Goal: Task Accomplishment & Management: Complete application form

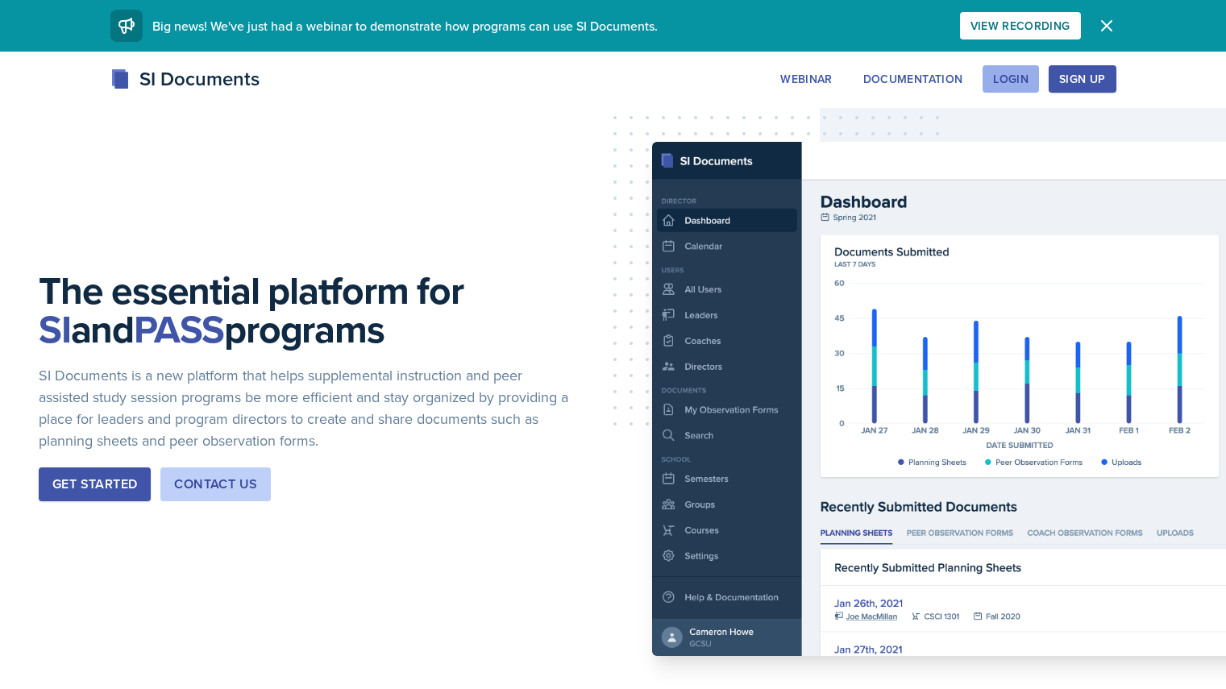
click at [1029, 82] on div "Login" at bounding box center [1010, 79] width 35 height 13
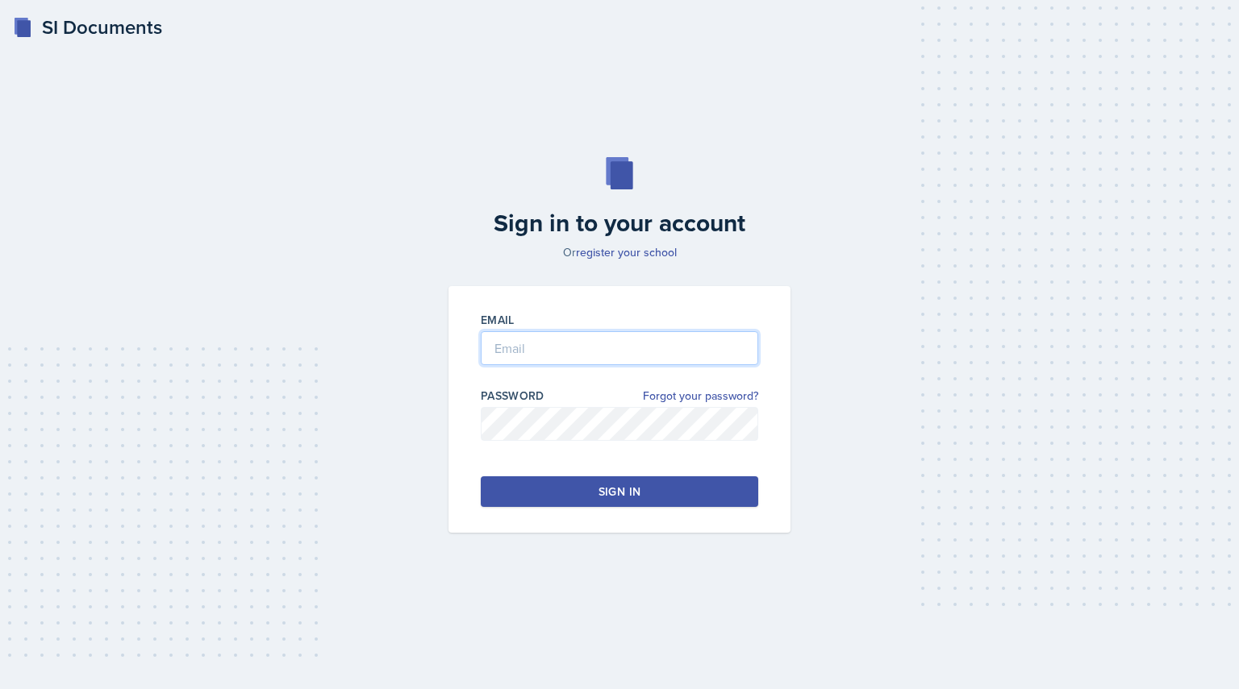
click at [516, 332] on input "email" at bounding box center [619, 348] width 277 height 34
click at [555, 350] on input "[EMAIL_ADDRESS][DOMAIN_NAME]" at bounding box center [619, 348] width 277 height 34
type input "[EMAIL_ADDRESS][DOMAIN_NAME]"
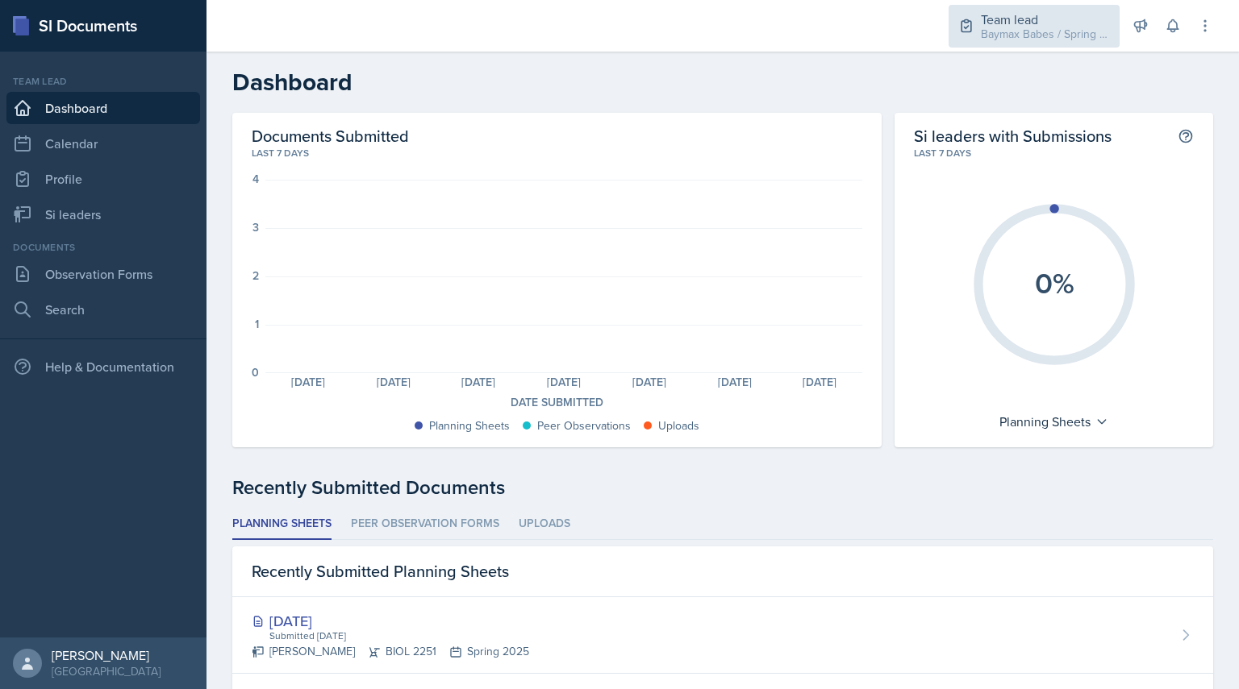
click at [984, 31] on div "Baymax Babes / Spring 2025" at bounding box center [1044, 34] width 129 height 17
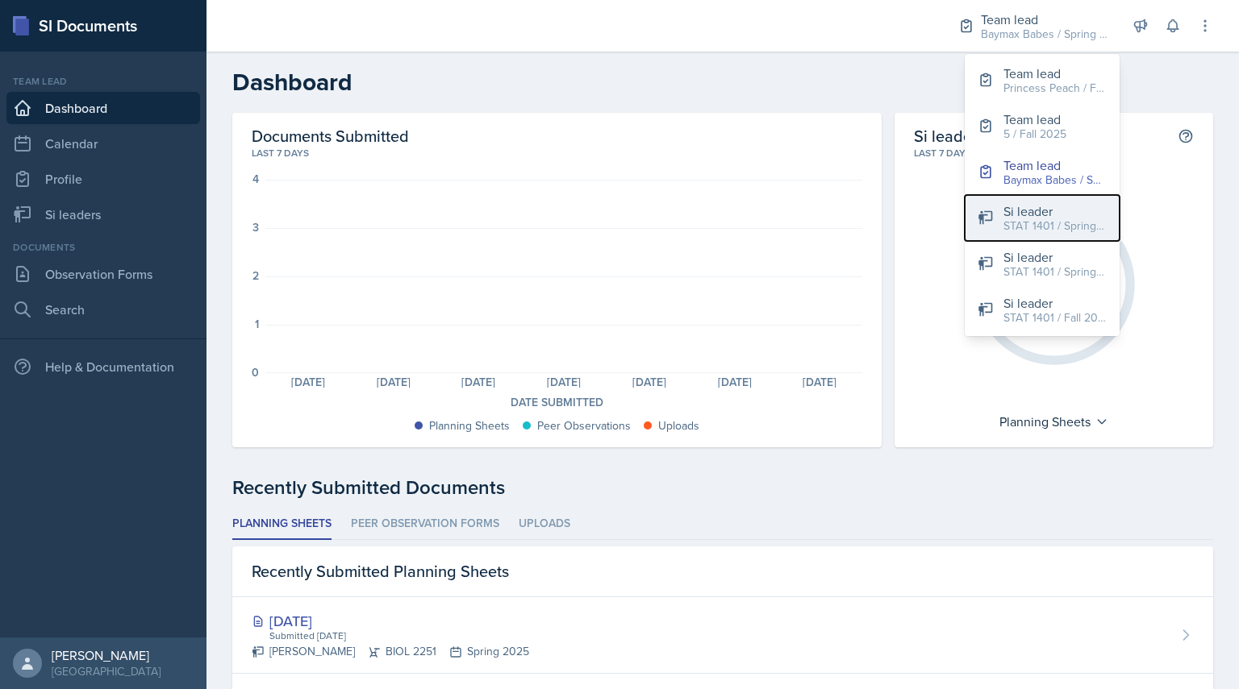
click at [1010, 233] on div "STAT 1401 / Spring 2025" at bounding box center [1054, 226] width 103 height 17
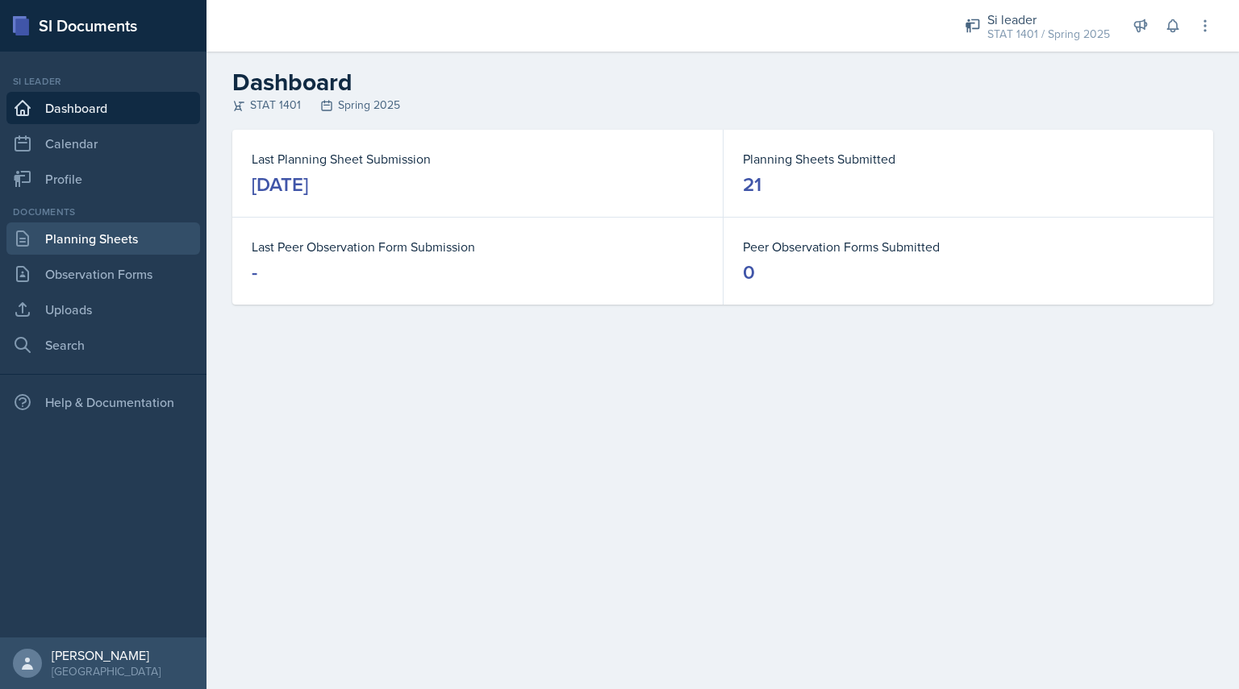
click at [93, 240] on link "Planning Sheets" at bounding box center [103, 239] width 194 height 32
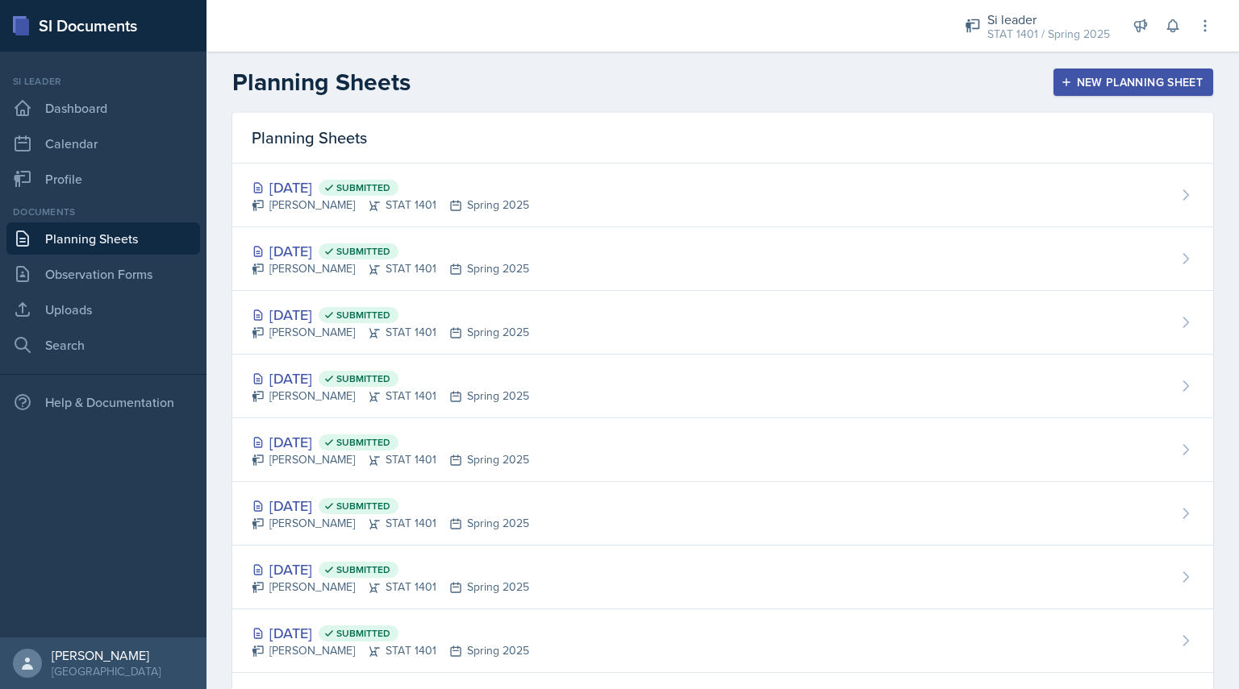
click at [1068, 89] on div "New Planning Sheet" at bounding box center [1133, 82] width 139 height 13
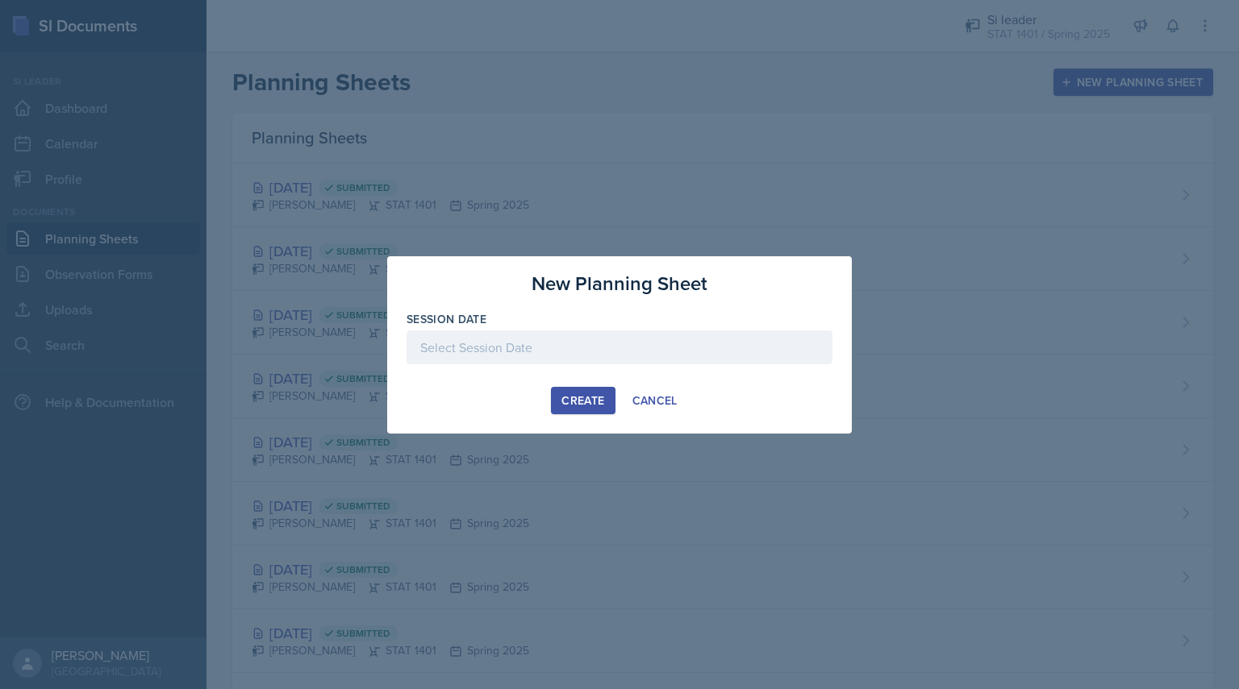
click at [444, 361] on div at bounding box center [619, 348] width 426 height 34
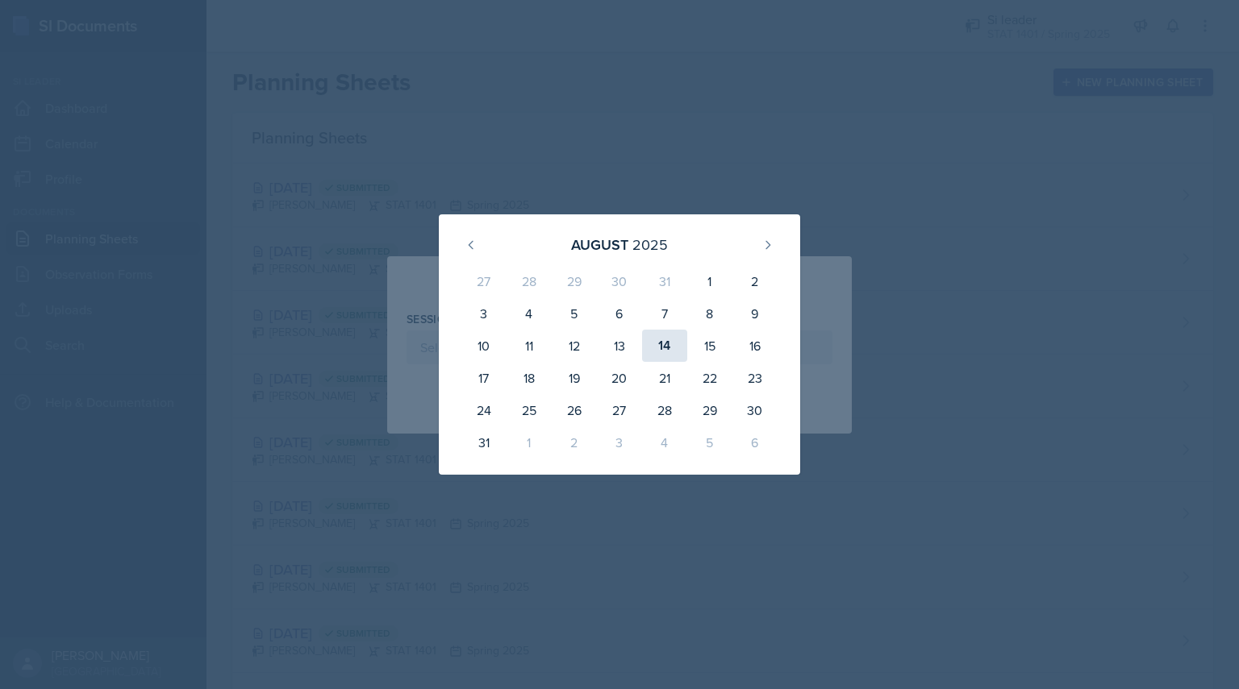
click at [671, 353] on div "14" at bounding box center [664, 346] width 45 height 32
type input "[DATE]"
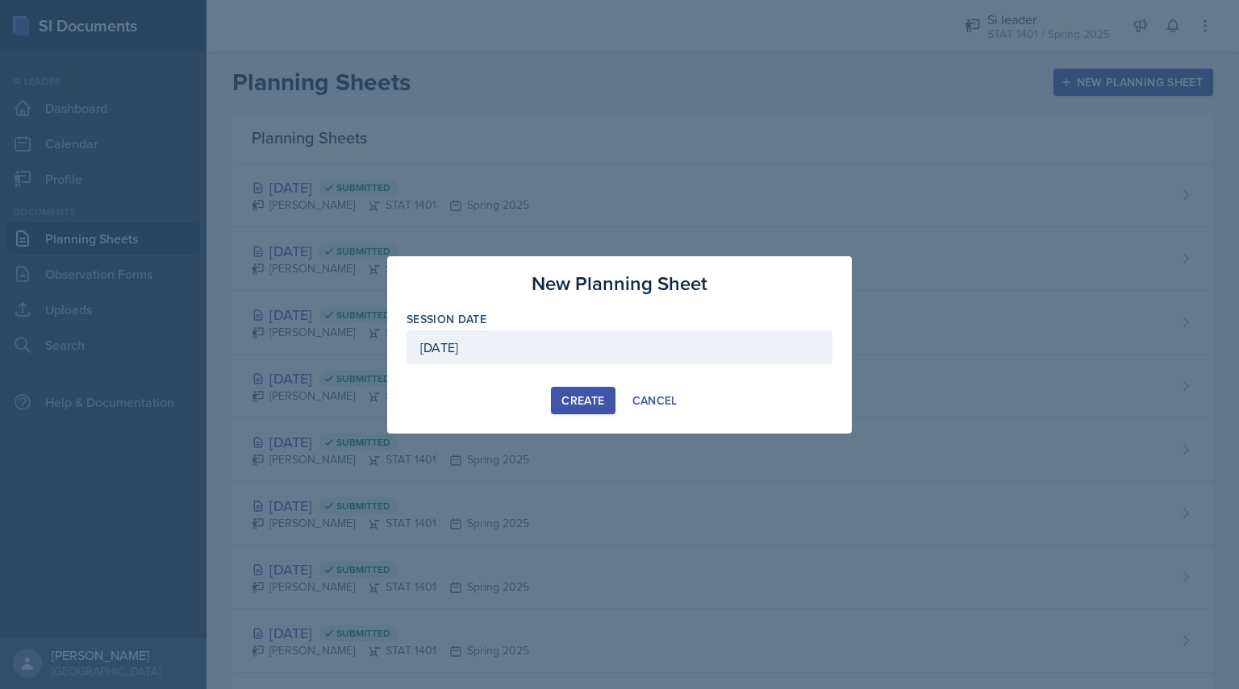
click at [572, 405] on div "Create" at bounding box center [582, 400] width 43 height 13
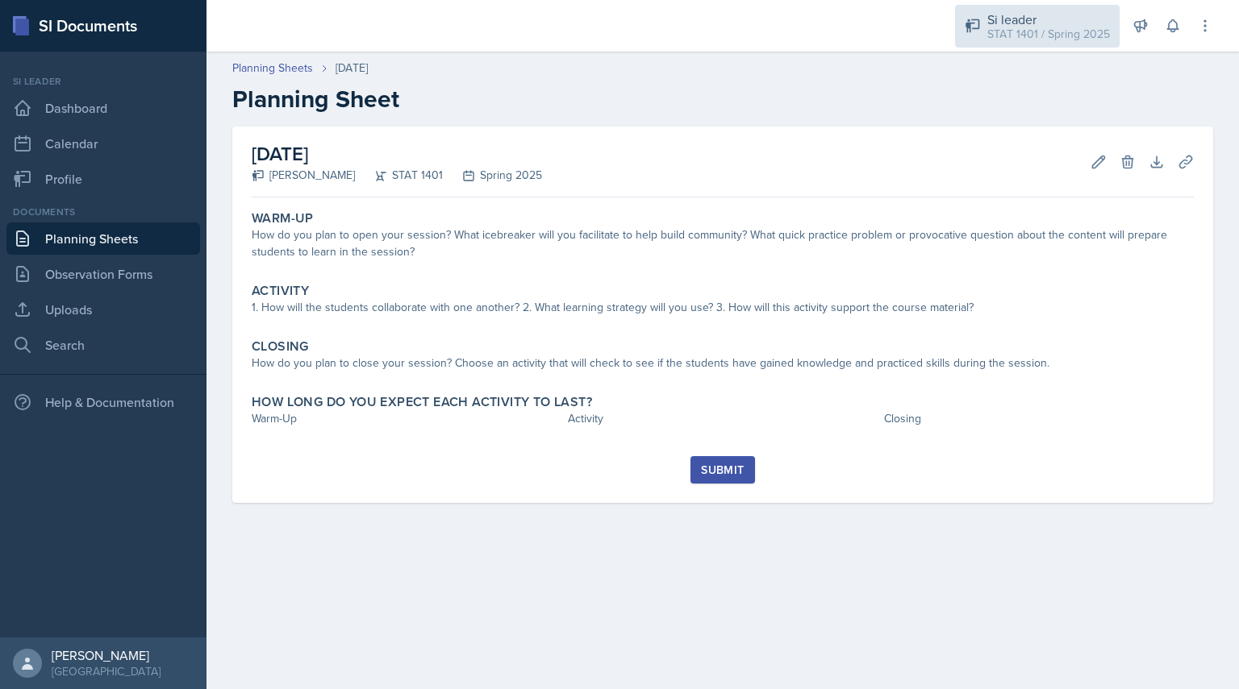
click at [1039, 27] on div "STAT 1401 / Spring 2025" at bounding box center [1048, 34] width 123 height 17
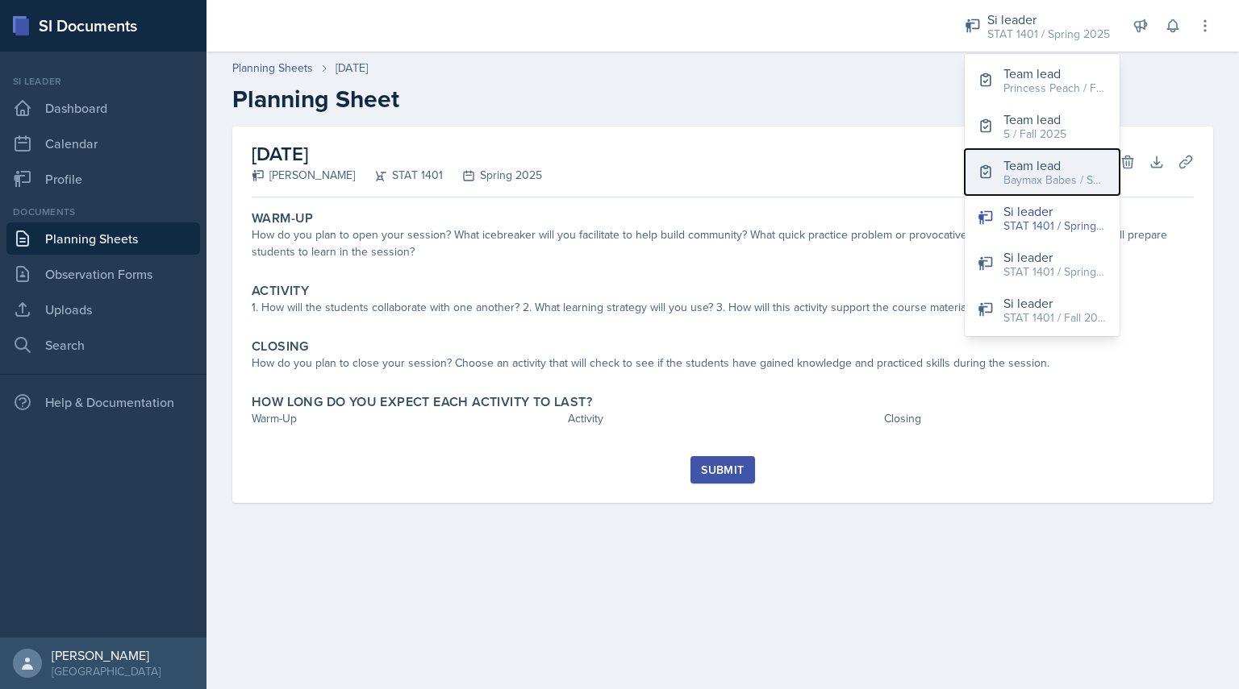
click at [1010, 172] on div "Baymax Babes / Spring 2025" at bounding box center [1054, 180] width 103 height 17
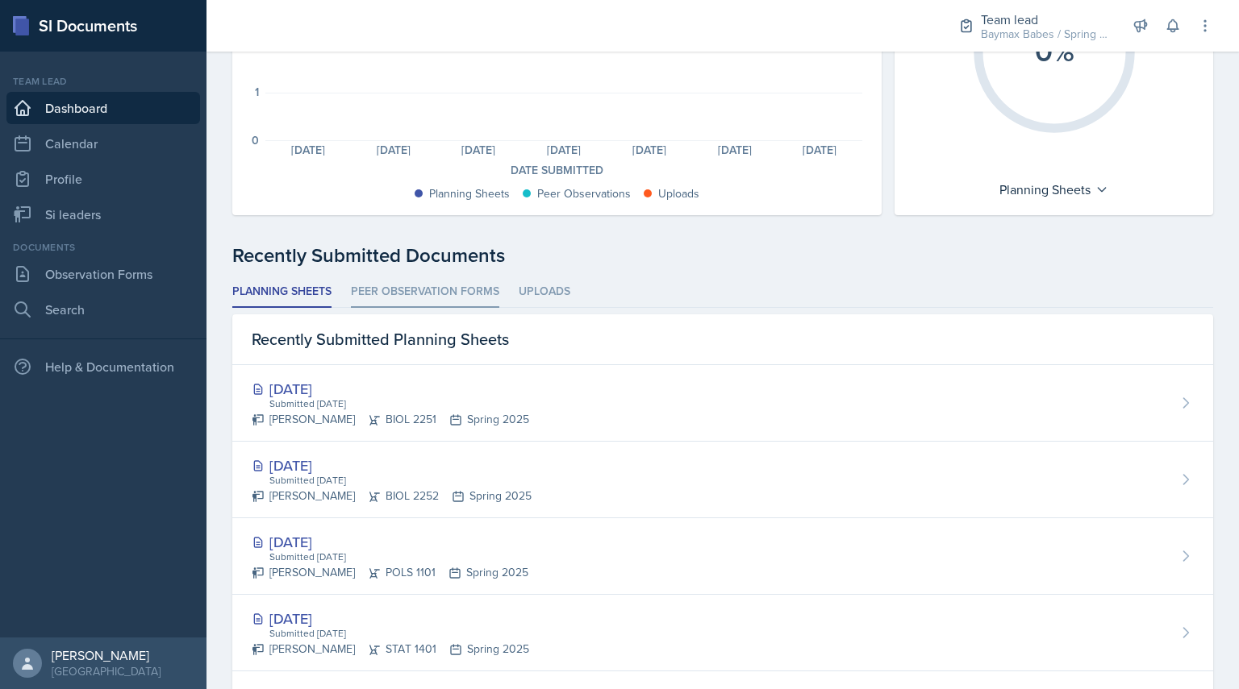
scroll to position [234, 0]
click at [110, 206] on link "Si leaders" at bounding box center [103, 214] width 194 height 32
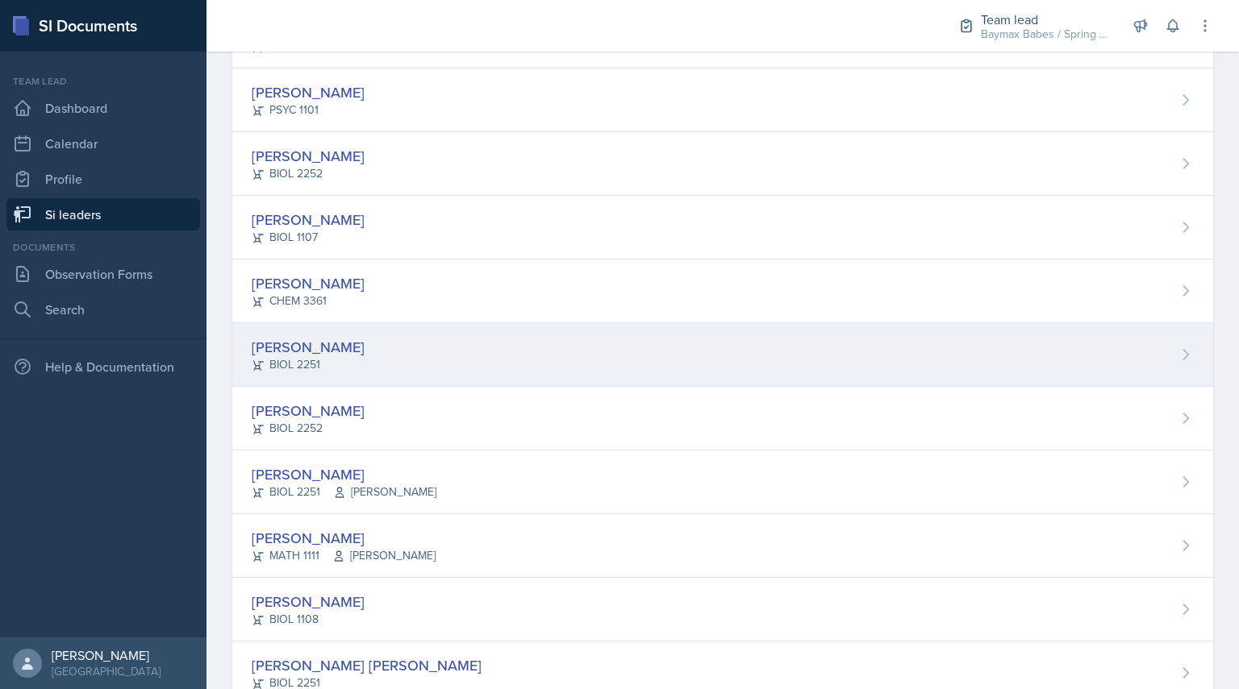
scroll to position [202, 0]
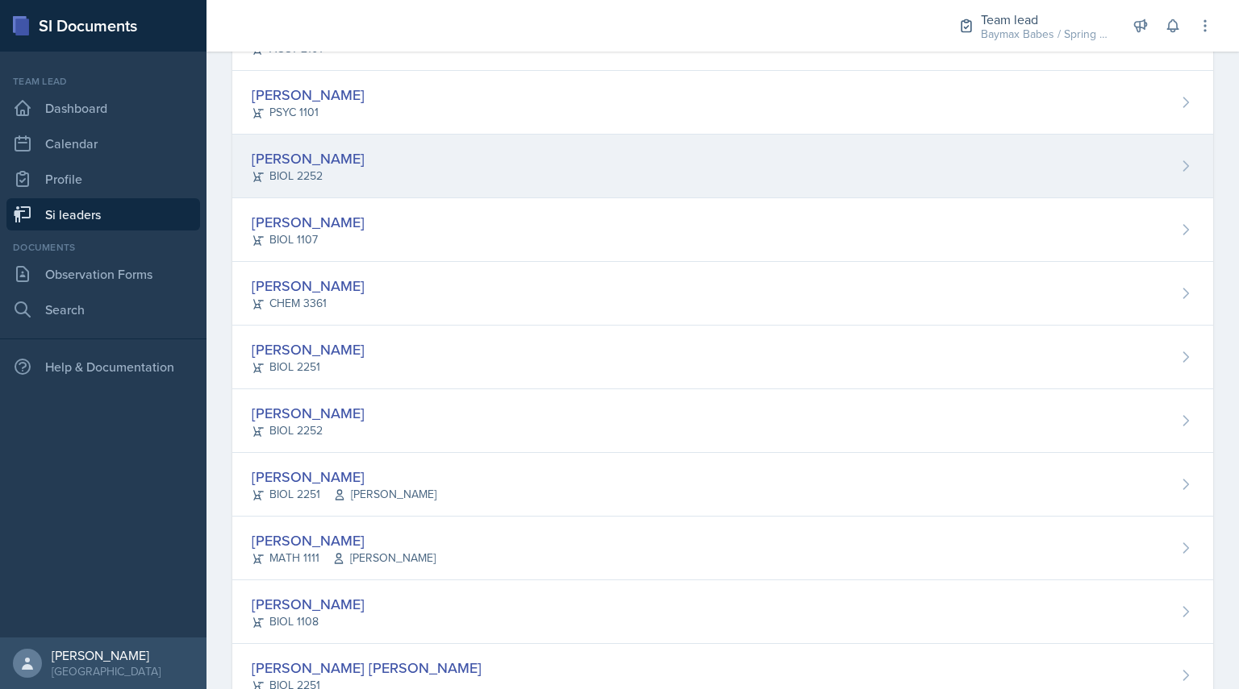
click at [298, 152] on div "[PERSON_NAME]" at bounding box center [308, 159] width 113 height 22
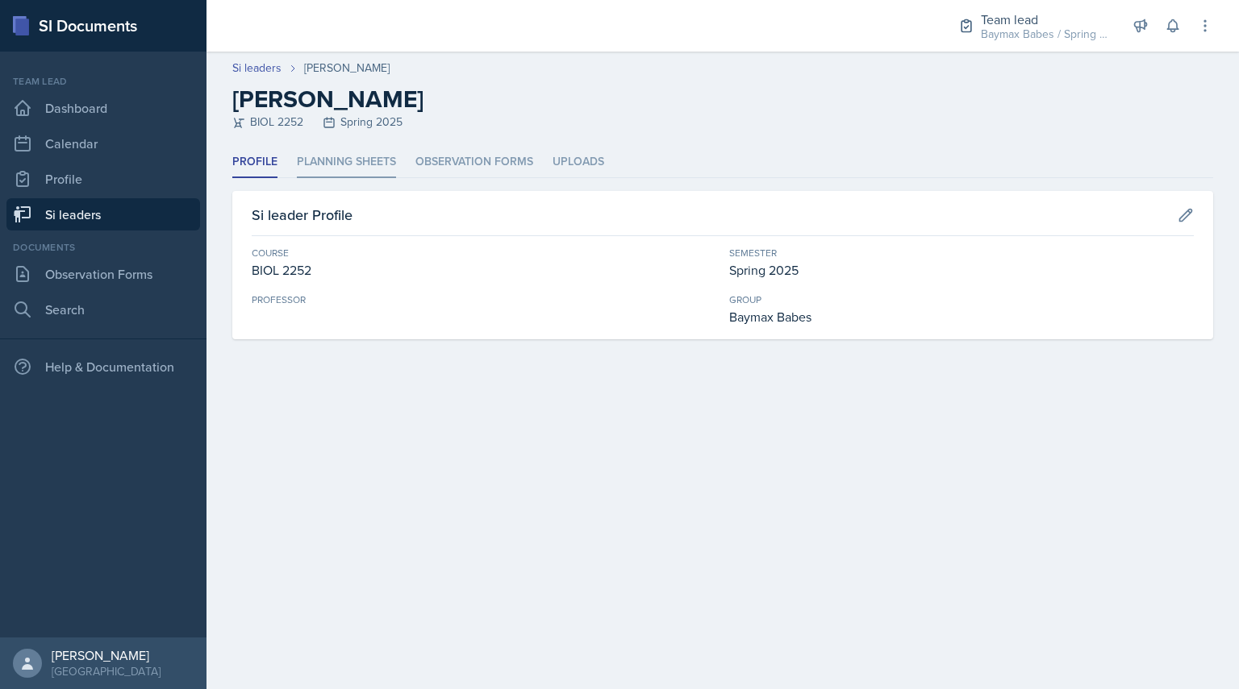
click at [311, 152] on li "Planning Sheets" at bounding box center [346, 162] width 99 height 31
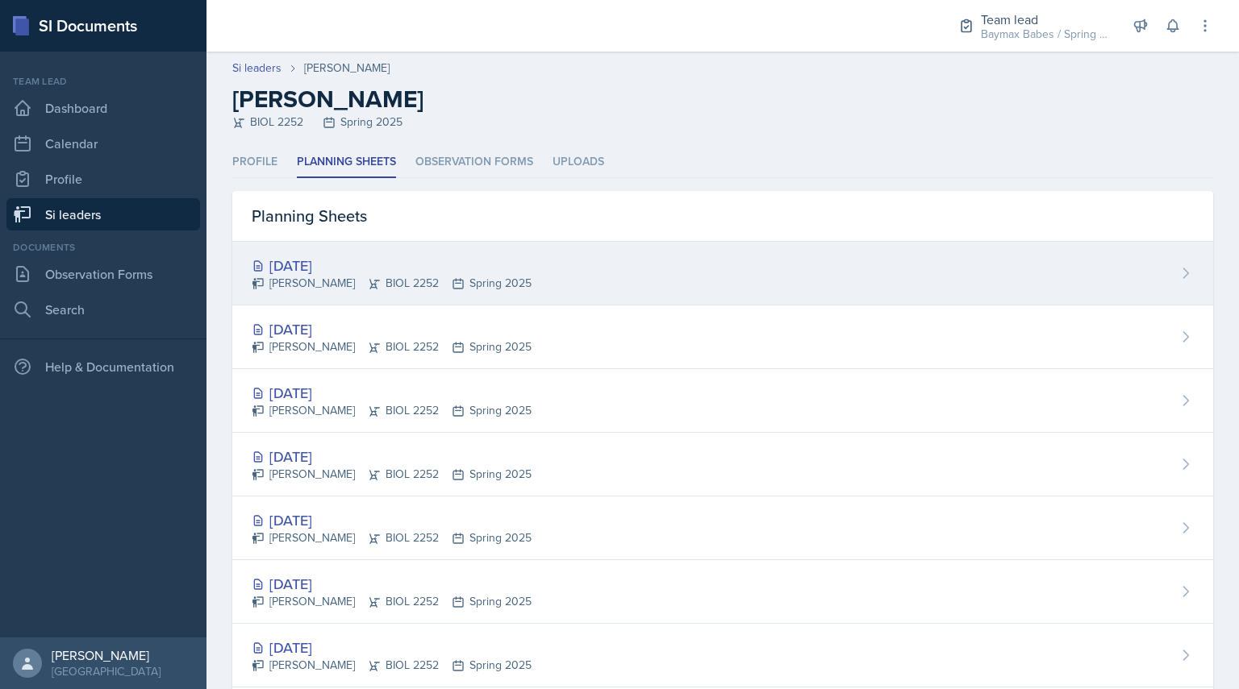
click at [301, 285] on div "[PERSON_NAME] BIOL 2252 Spring 2025" at bounding box center [392, 283] width 280 height 17
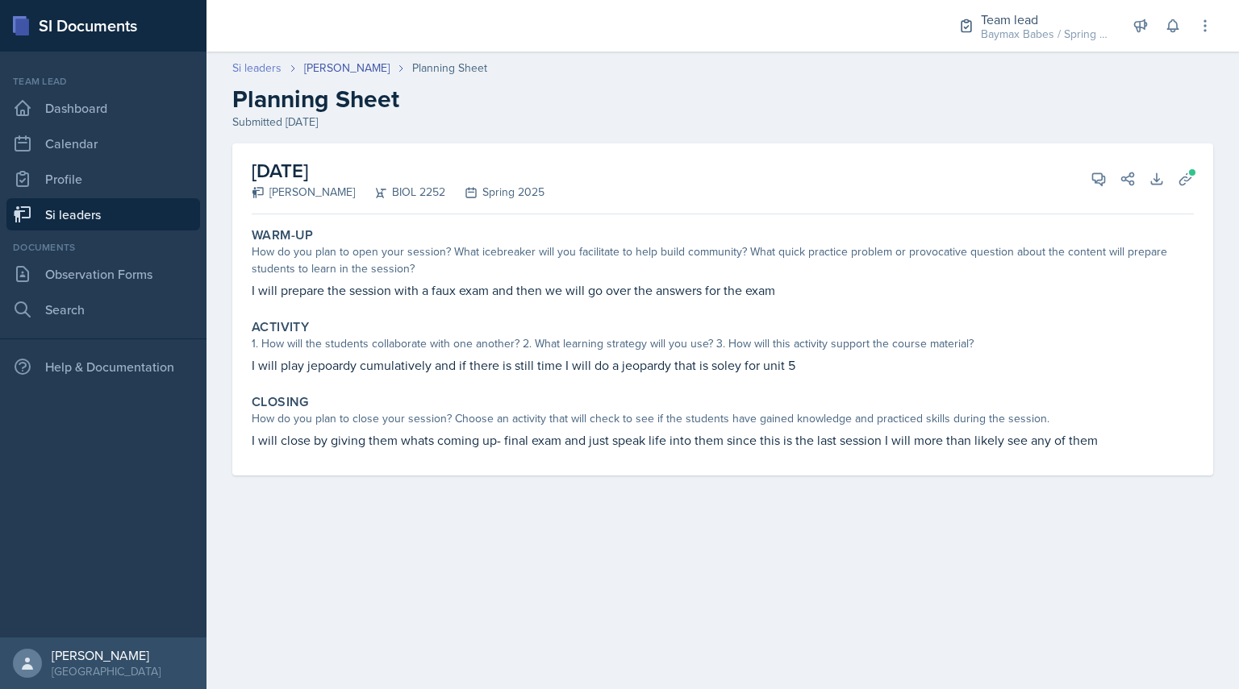
click at [269, 63] on link "Si leaders" at bounding box center [256, 68] width 49 height 17
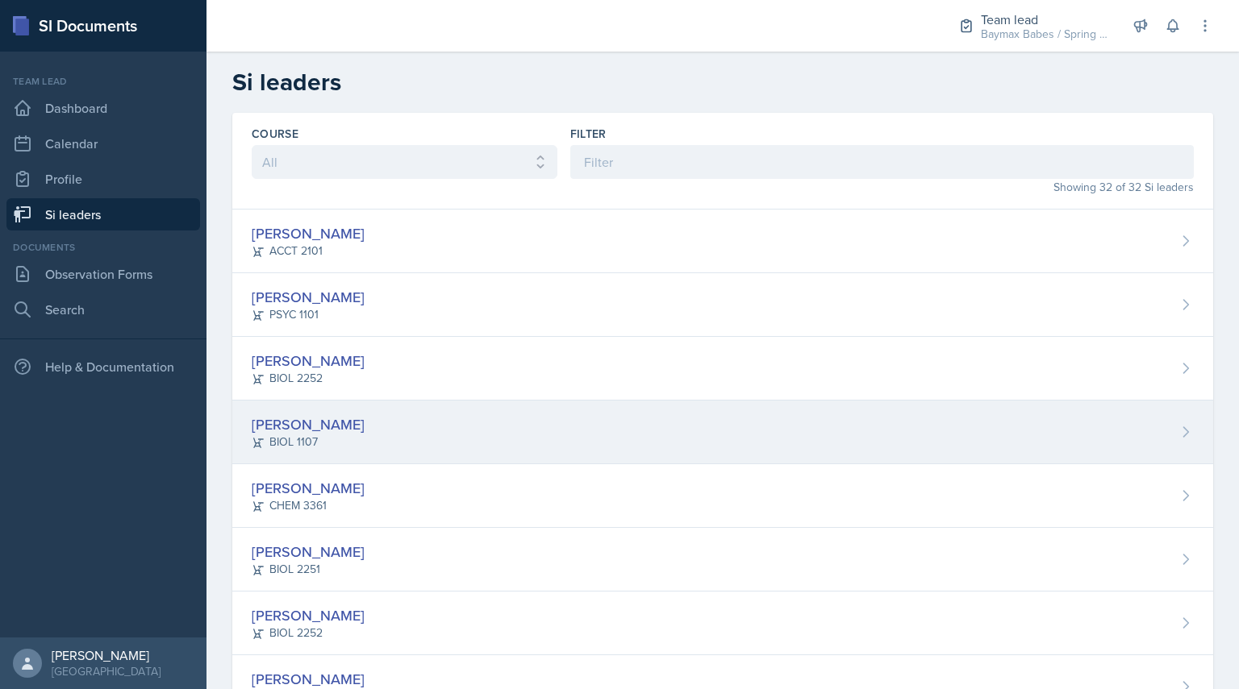
scroll to position [52, 0]
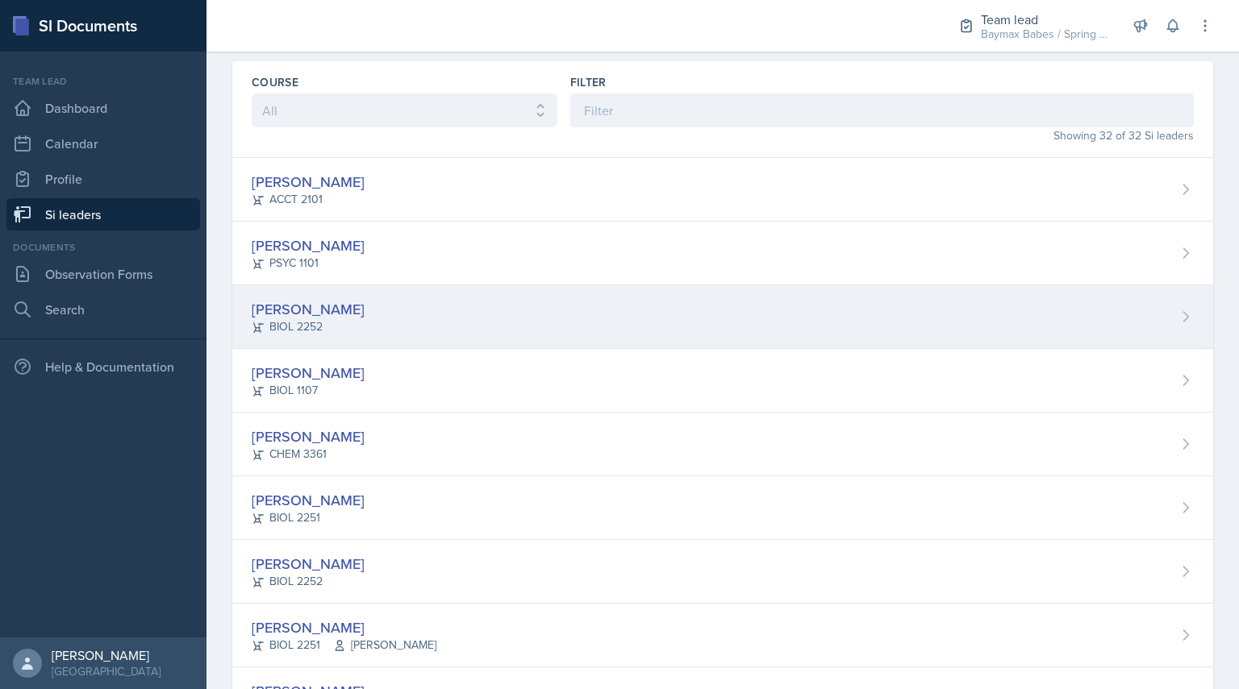
click at [287, 327] on div "BIOL 2252" at bounding box center [308, 326] width 113 height 17
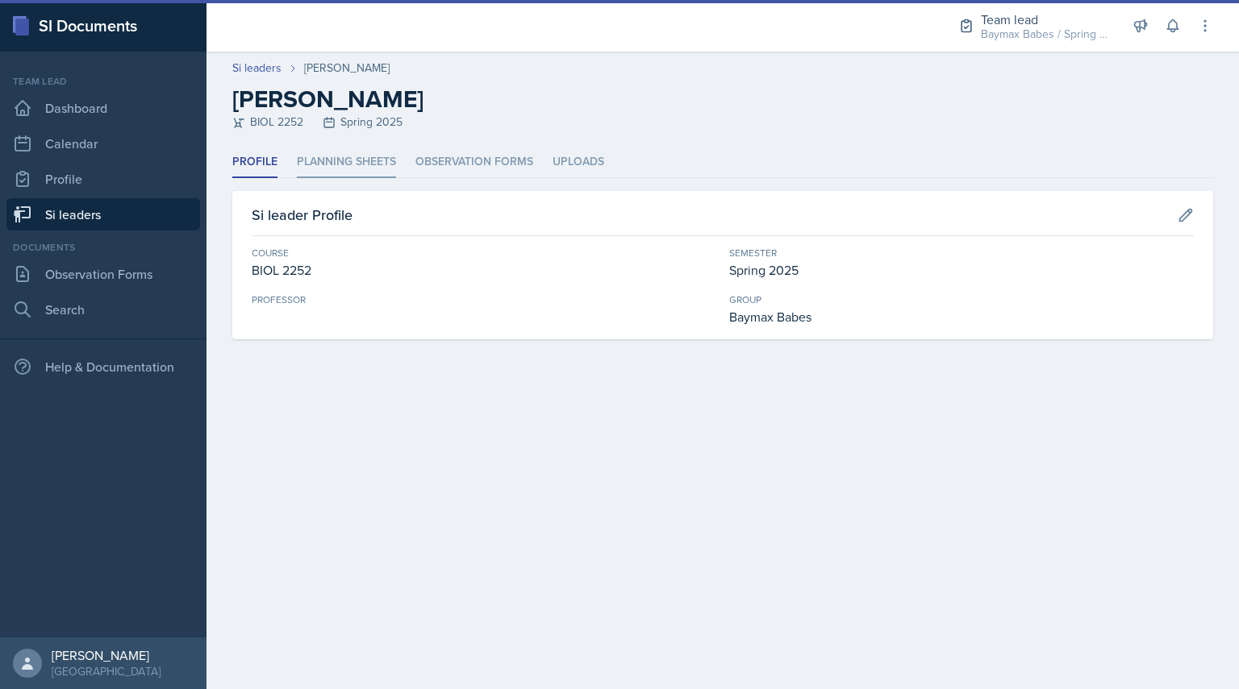
click at [336, 164] on li "Planning Sheets" at bounding box center [346, 162] width 99 height 31
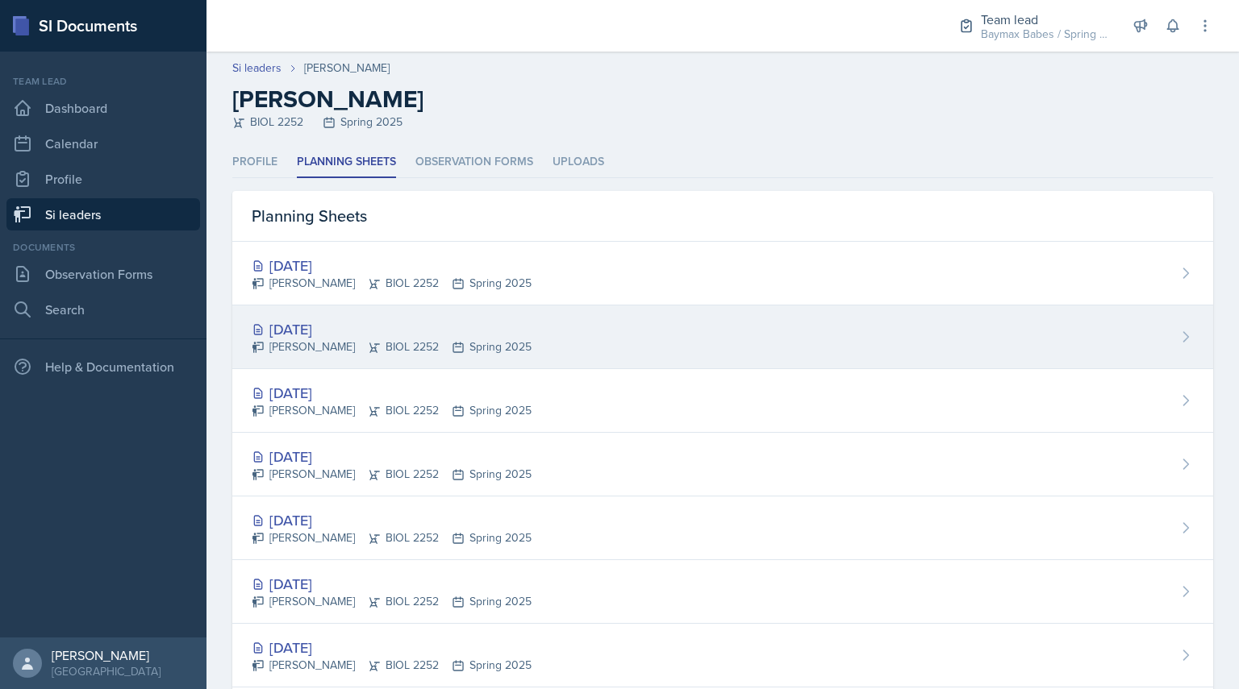
click at [330, 344] on div "[PERSON_NAME] BIOL 2252 Spring 2025" at bounding box center [392, 347] width 280 height 17
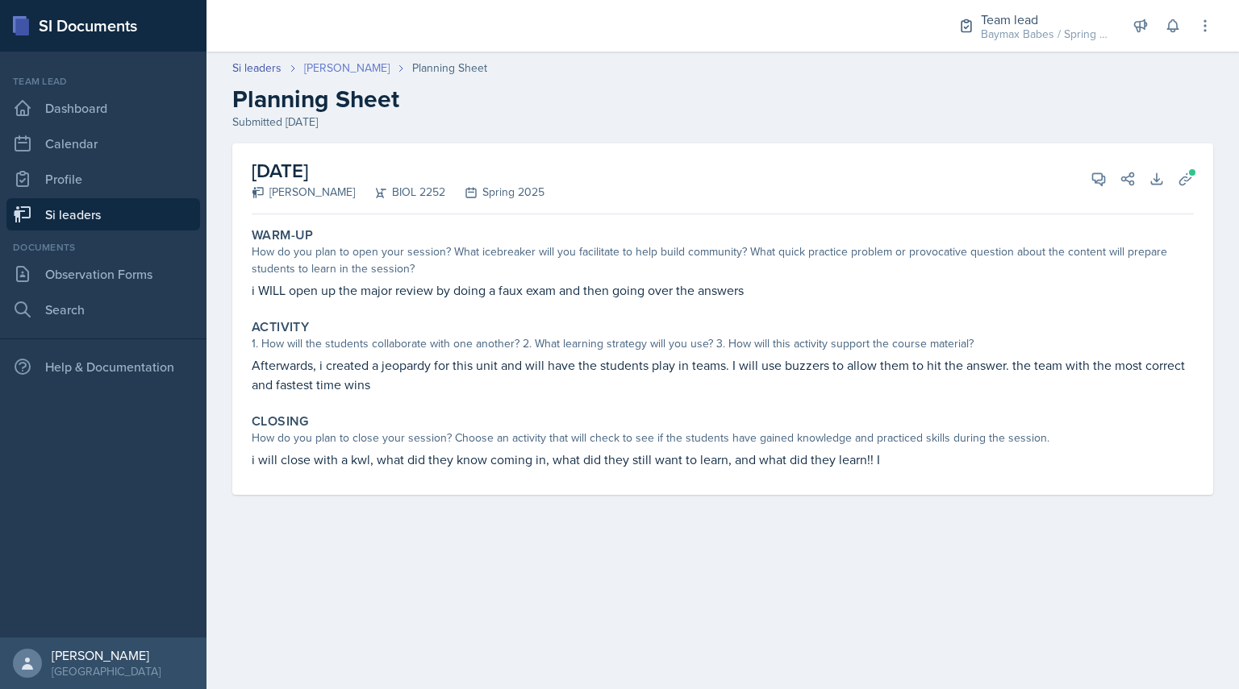
click at [337, 70] on link "[PERSON_NAME]" at bounding box center [346, 68] width 85 height 17
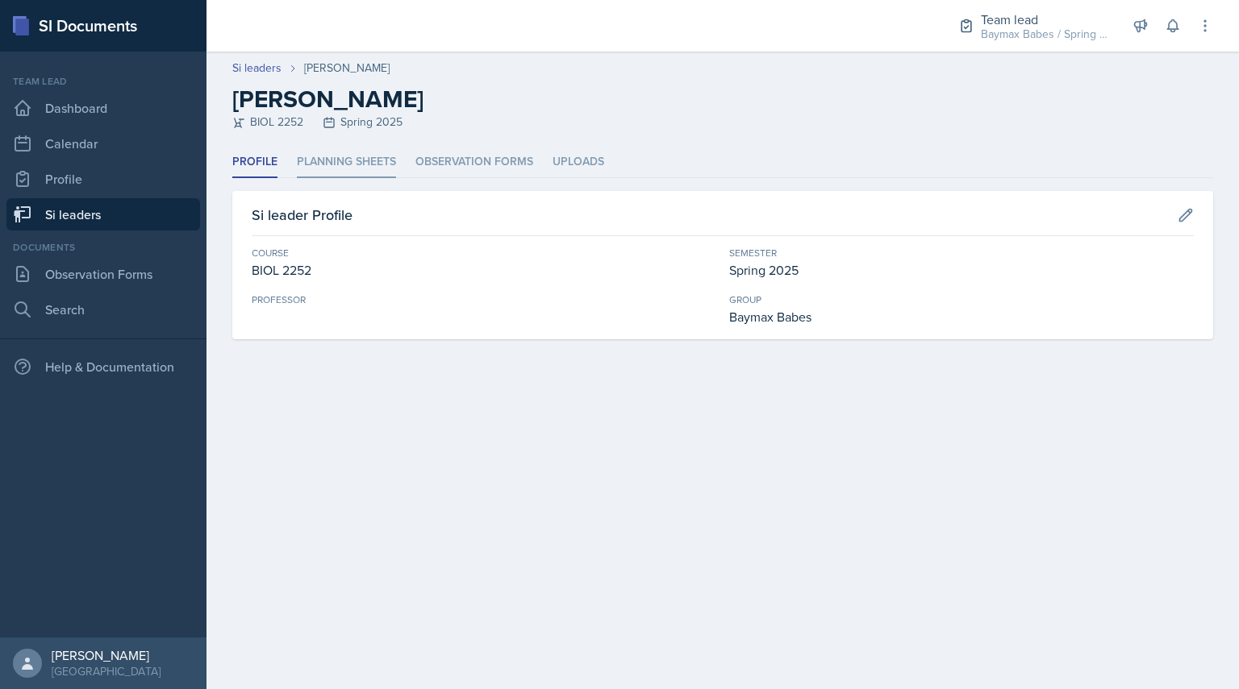
click at [344, 164] on li "Planning Sheets" at bounding box center [346, 162] width 99 height 31
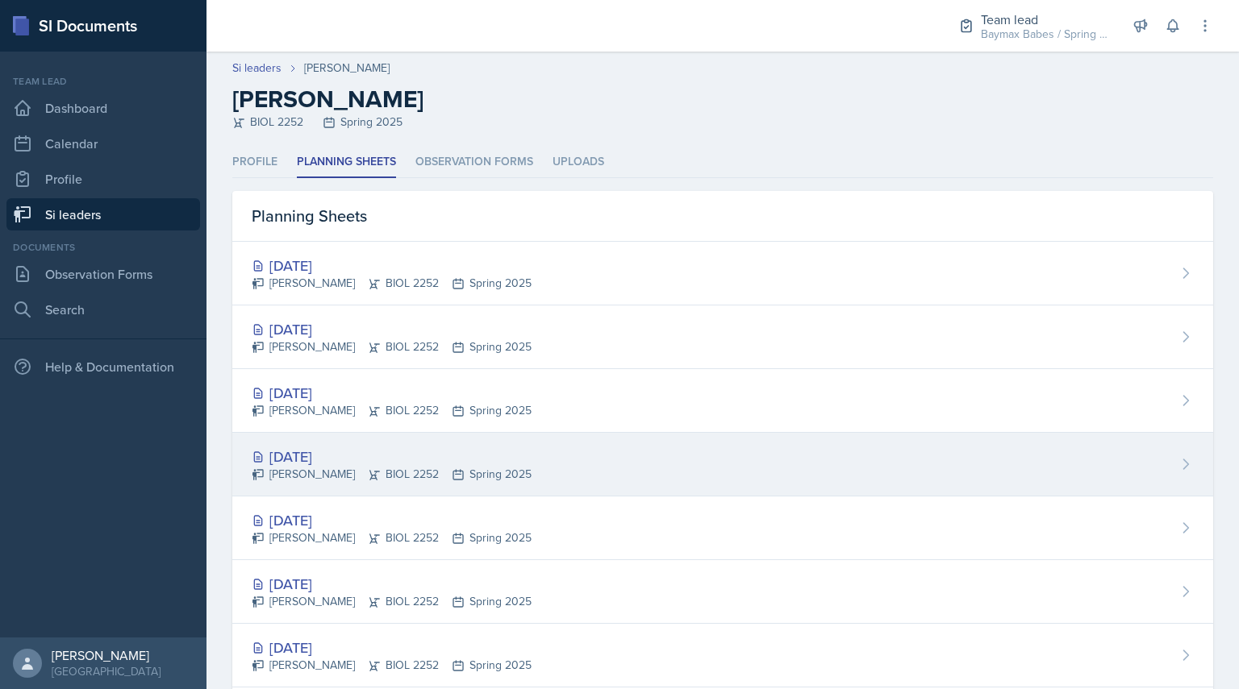
click at [323, 480] on div "[PERSON_NAME] BIOL 2252 Spring 2025" at bounding box center [392, 474] width 280 height 17
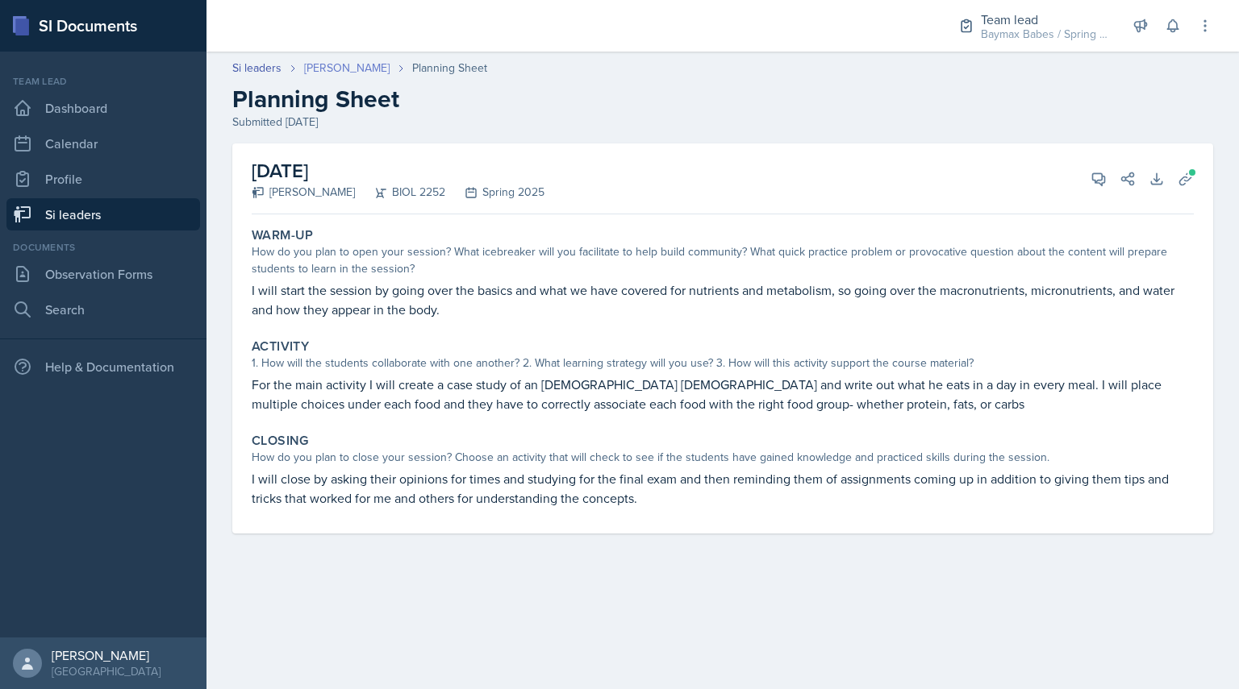
click at [345, 66] on link "[PERSON_NAME]" at bounding box center [346, 68] width 85 height 17
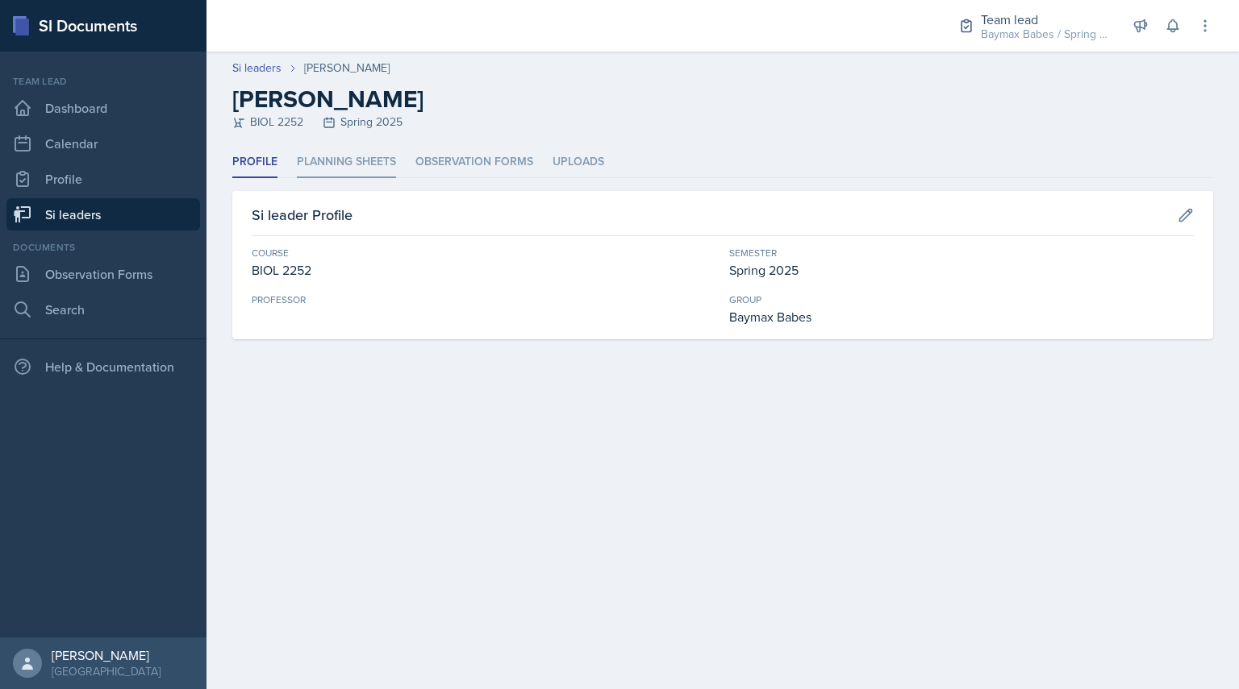
click at [323, 154] on li "Planning Sheets" at bounding box center [346, 162] width 99 height 31
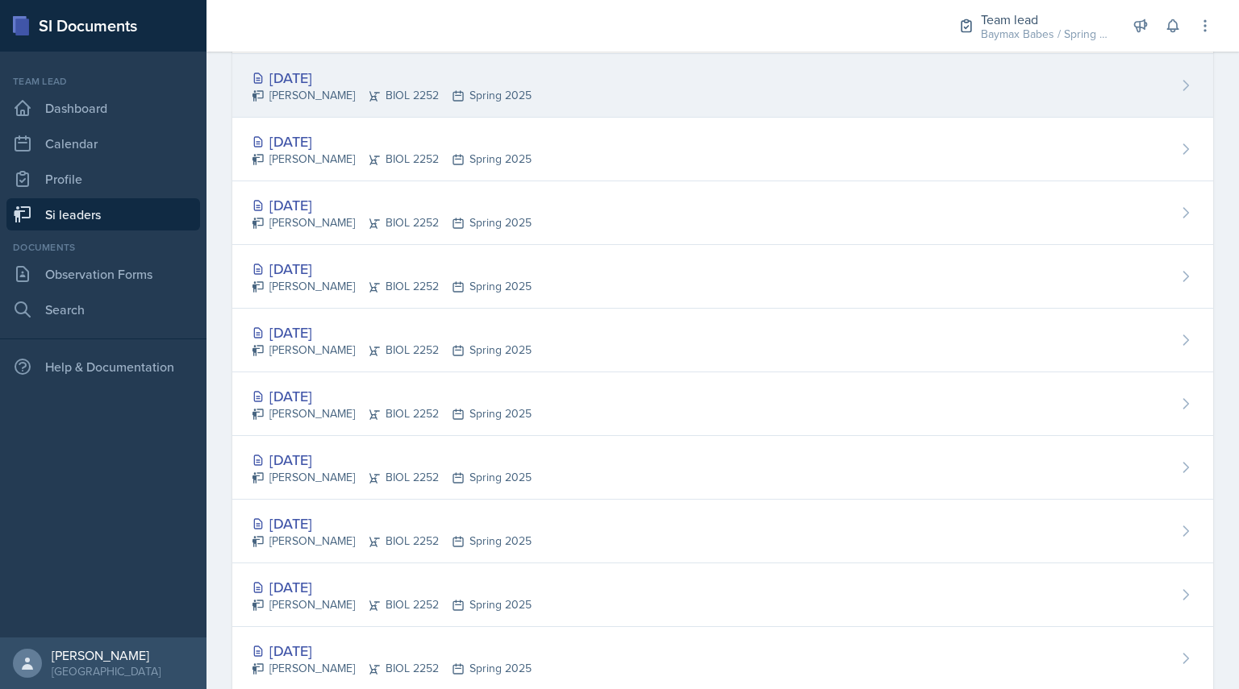
scroll to position [316, 0]
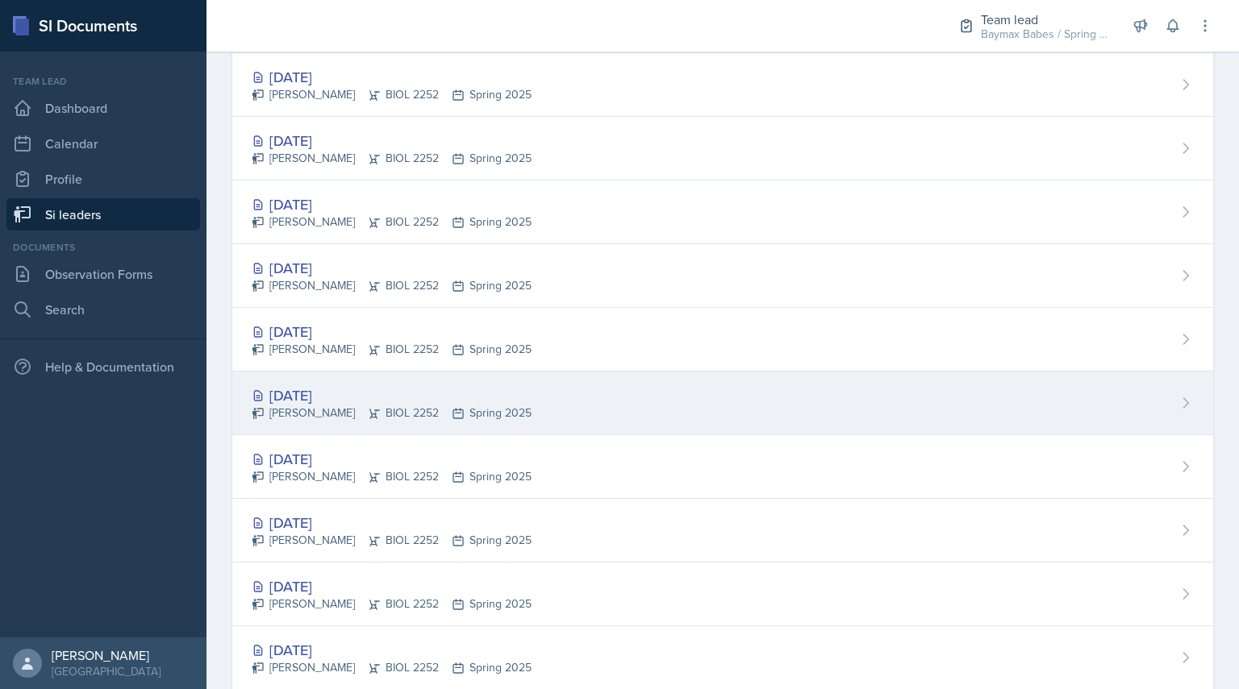
click at [315, 406] on div "[PERSON_NAME] BIOL 2252 Spring 2025" at bounding box center [392, 413] width 280 height 17
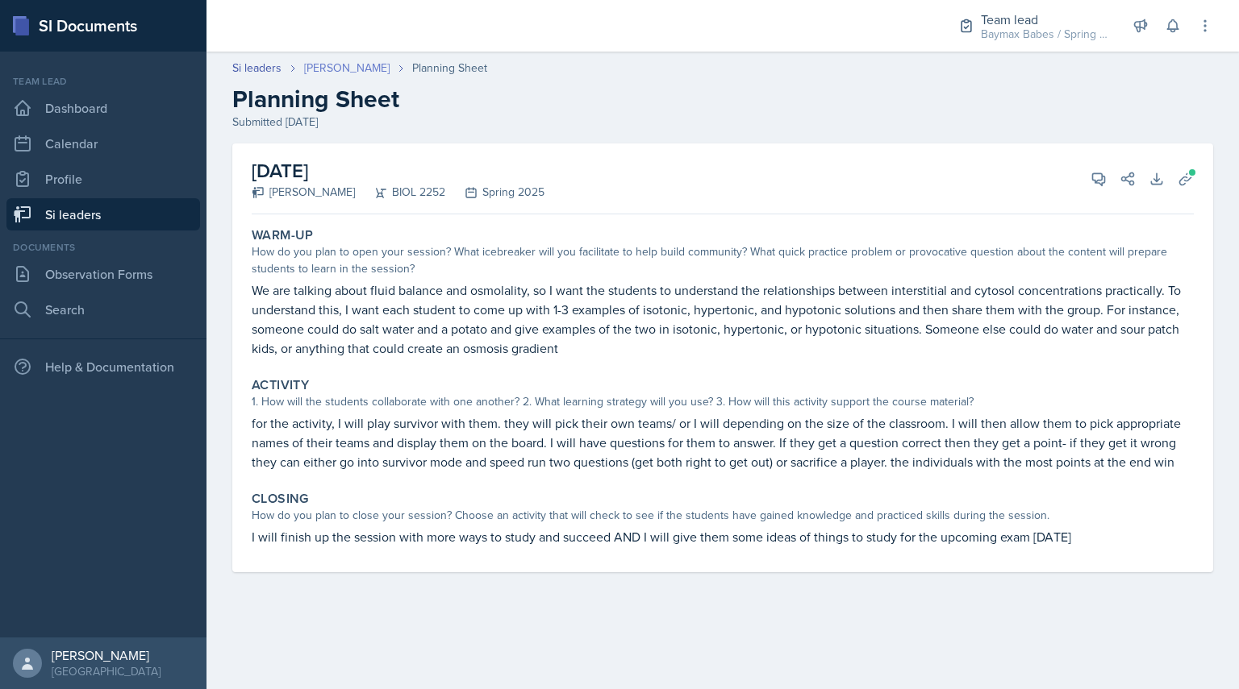
click at [339, 60] on link "[PERSON_NAME]" at bounding box center [346, 68] width 85 height 17
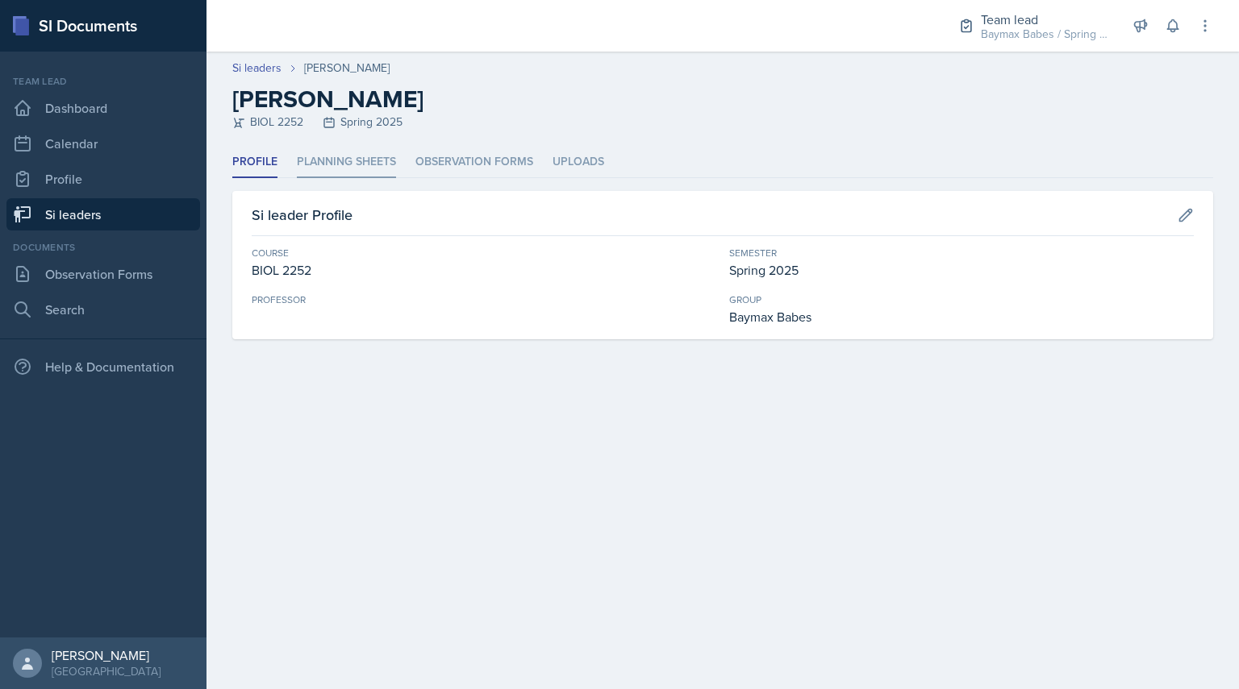
click at [347, 160] on li "Planning Sheets" at bounding box center [346, 162] width 99 height 31
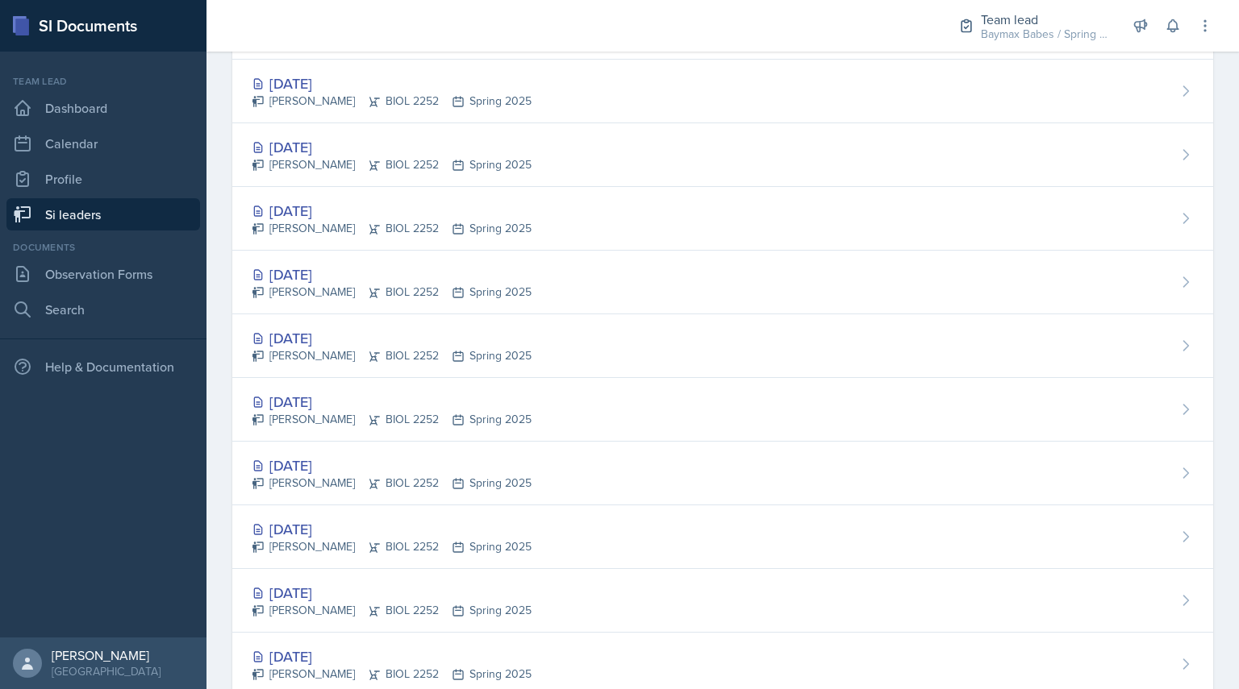
scroll to position [582, 0]
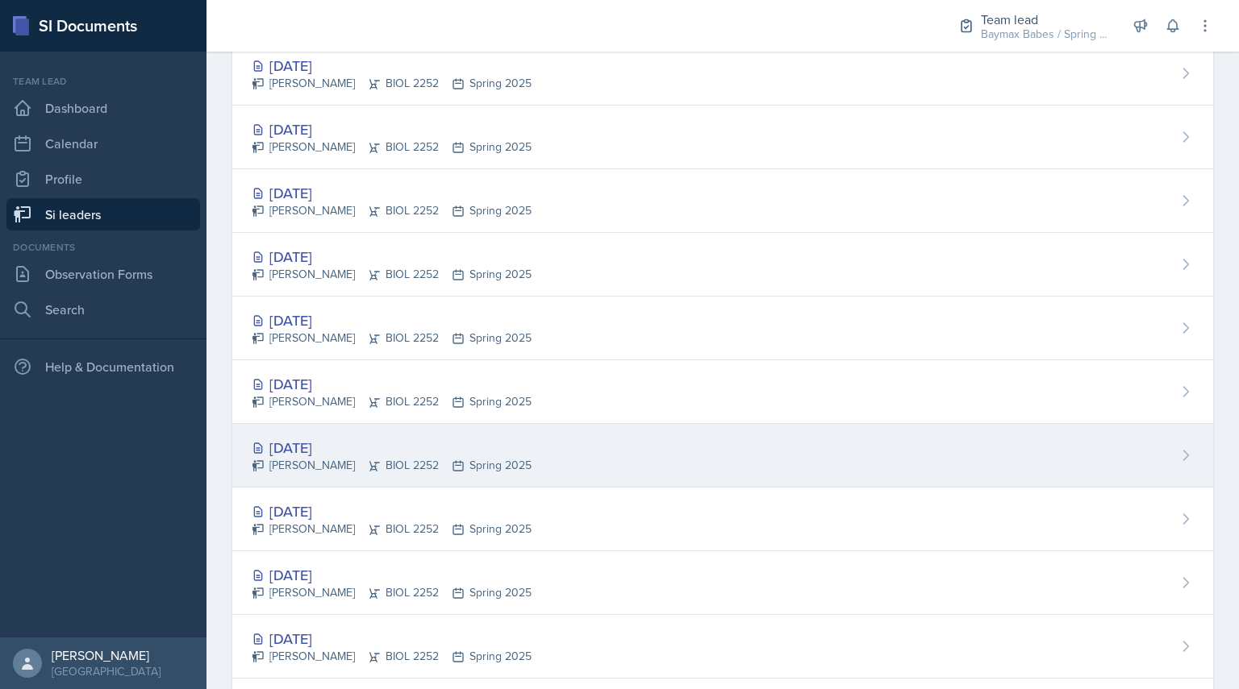
click at [324, 465] on div "[PERSON_NAME] BIOL 2252 Spring 2025" at bounding box center [392, 465] width 280 height 17
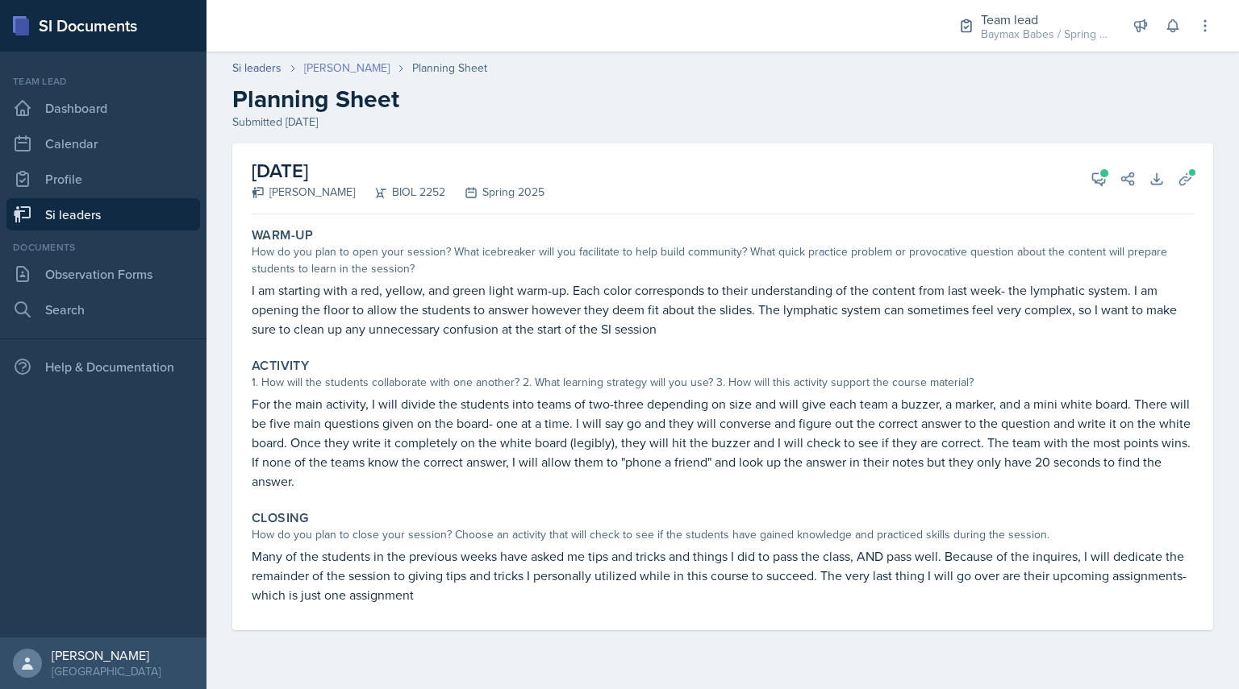
click at [347, 69] on link "[PERSON_NAME]" at bounding box center [346, 68] width 85 height 17
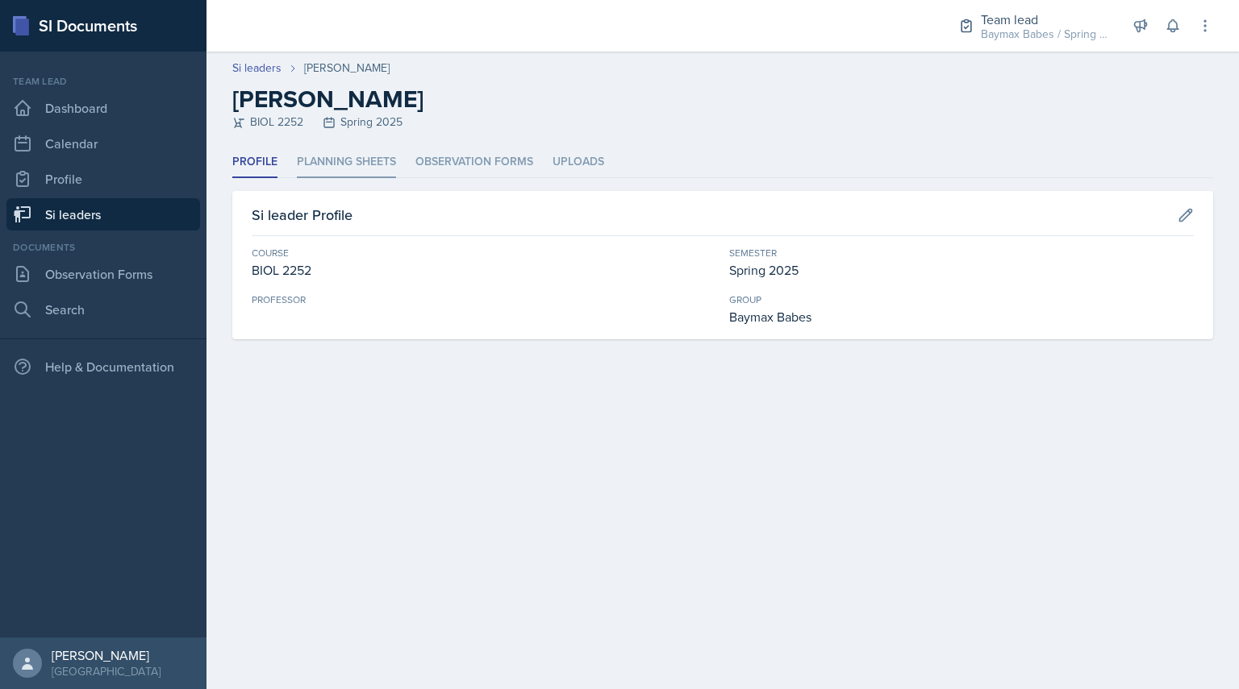
click at [312, 153] on li "Planning Sheets" at bounding box center [346, 162] width 99 height 31
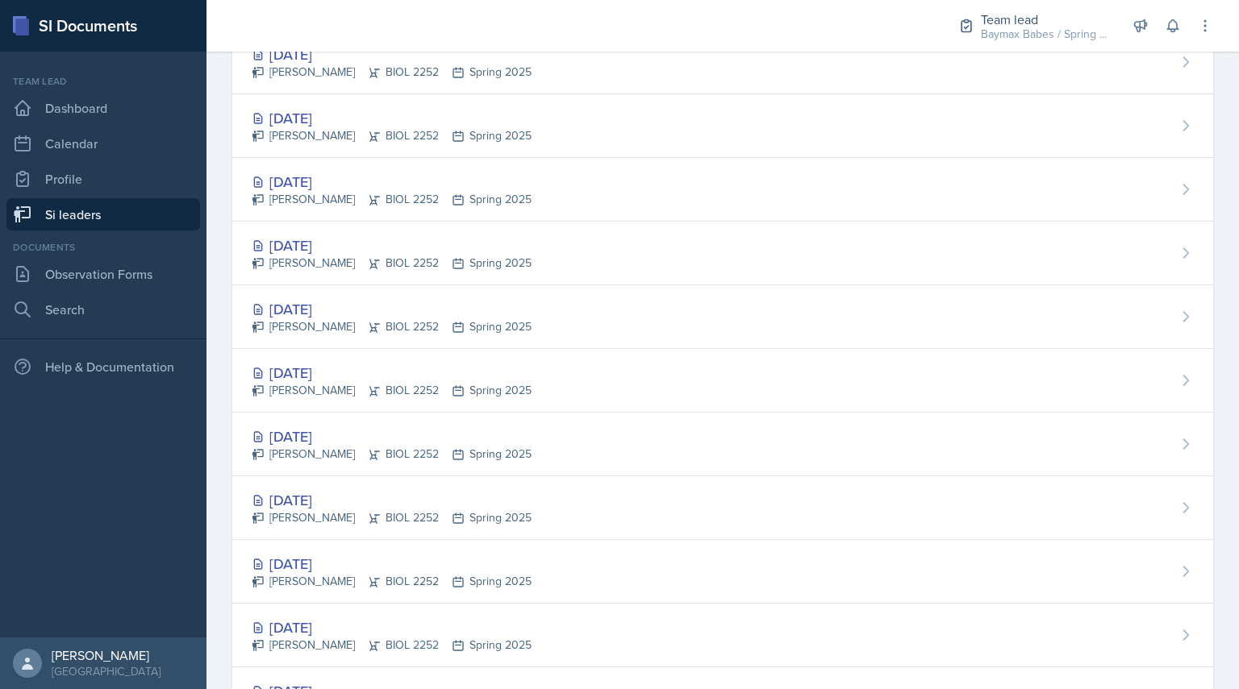
scroll to position [992, 0]
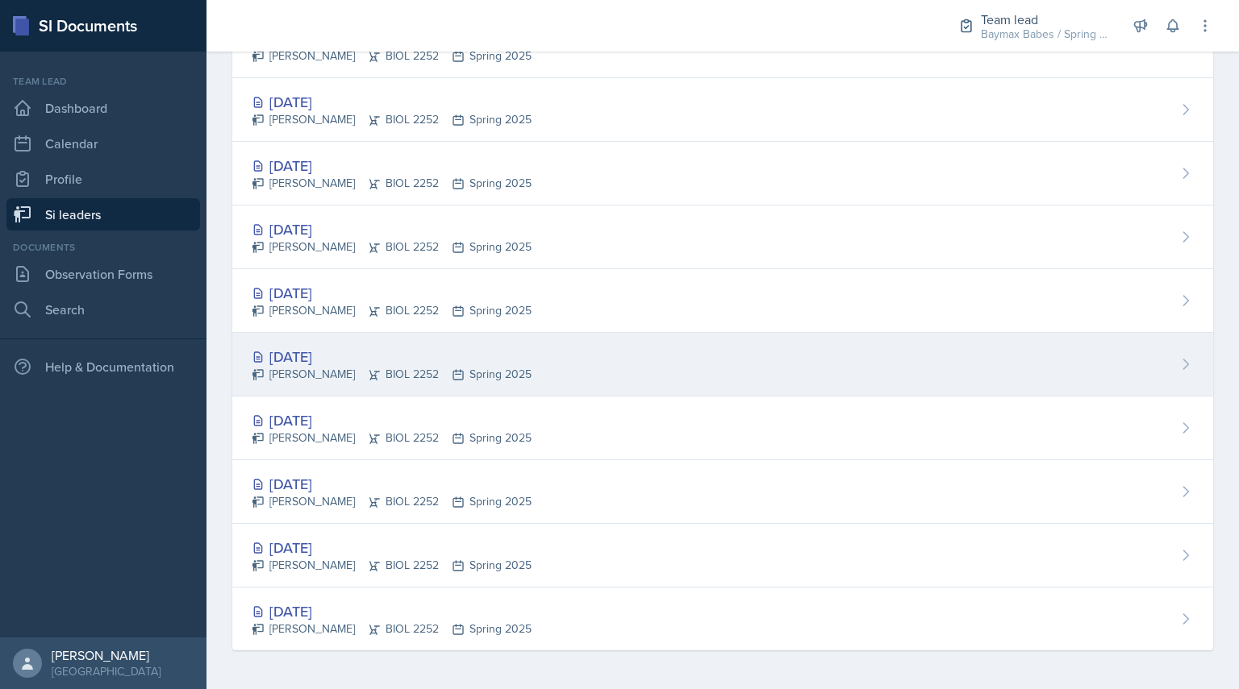
click at [301, 349] on div "[DATE]" at bounding box center [392, 357] width 280 height 22
